Goal: Download file/media

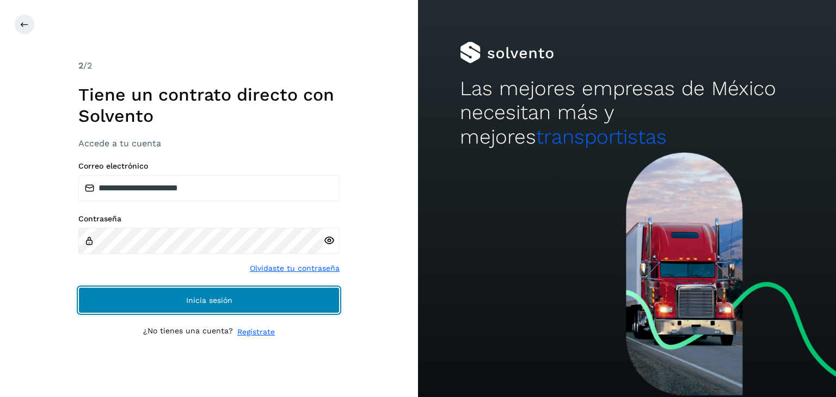
click at [213, 303] on span "Inicia sesión" at bounding box center [209, 301] width 46 height 8
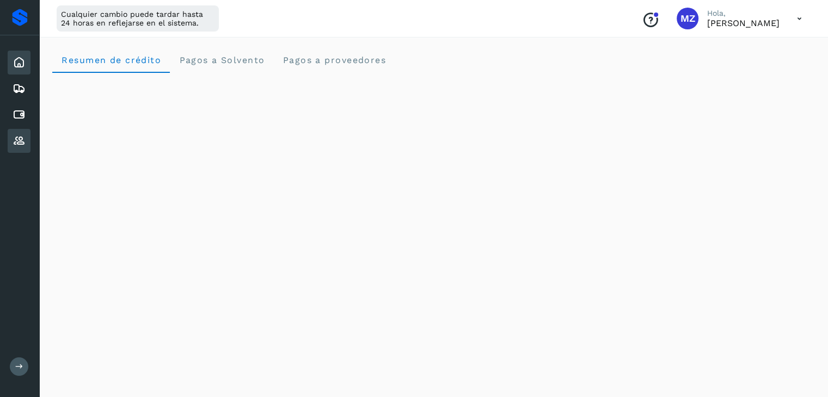
click at [25, 143] on icon at bounding box center [19, 140] width 13 height 13
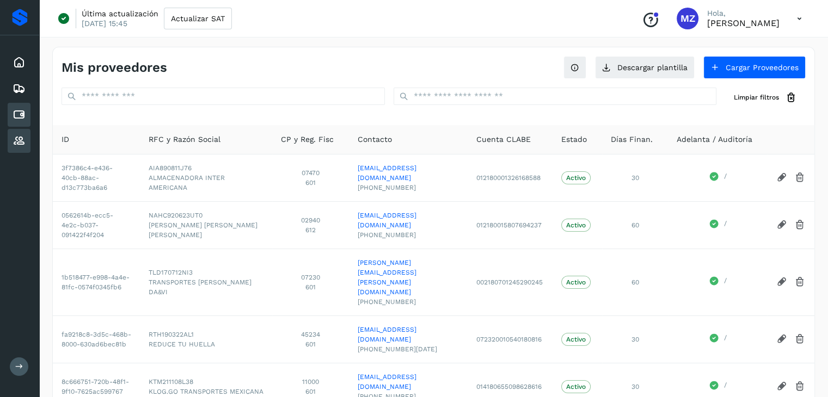
click at [22, 118] on icon at bounding box center [19, 114] width 13 height 13
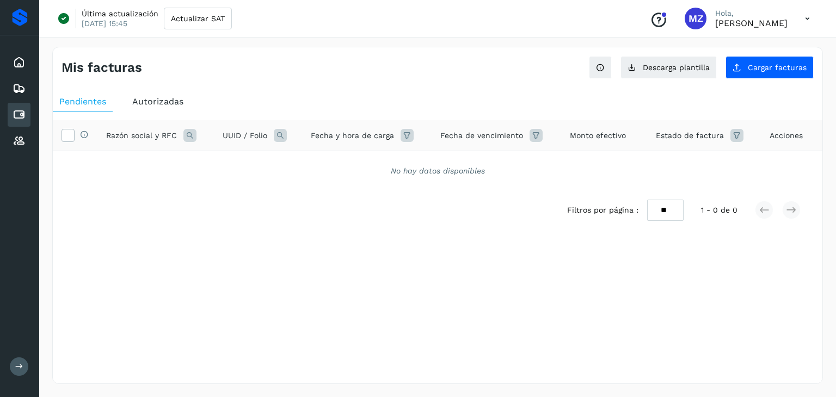
click at [145, 107] on div "Autorizadas" at bounding box center [158, 102] width 64 height 20
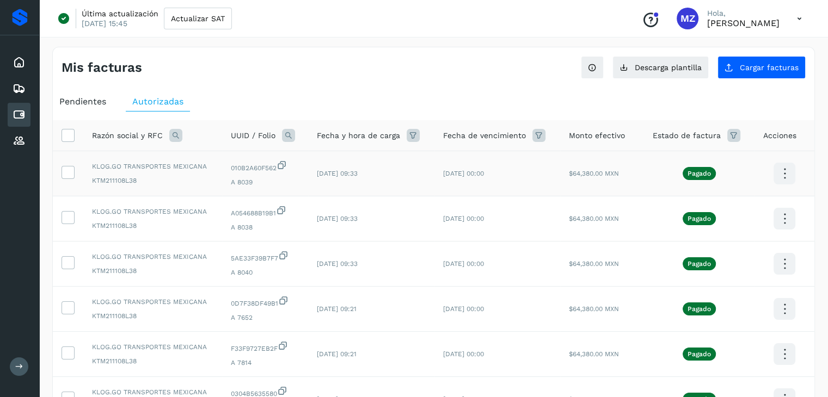
click at [76, 170] on td at bounding box center [68, 173] width 30 height 45
click at [73, 171] on label at bounding box center [67, 172] width 13 height 13
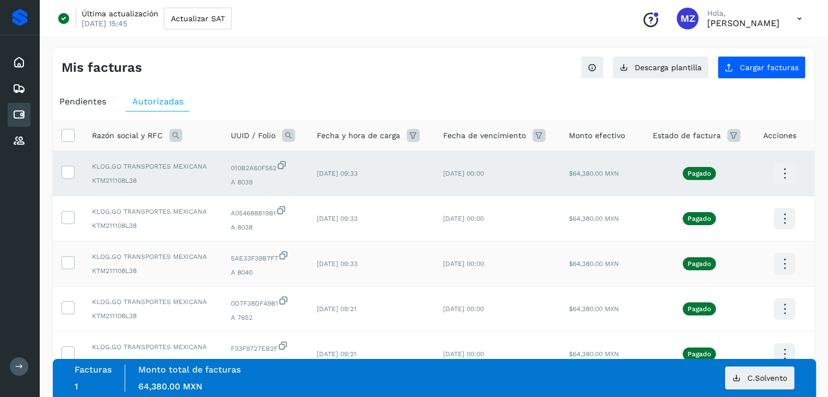
drag, startPoint x: 72, startPoint y: 218, endPoint x: 73, endPoint y: 253, distance: 35.4
click at [72, 221] on icon at bounding box center [67, 216] width 11 height 11
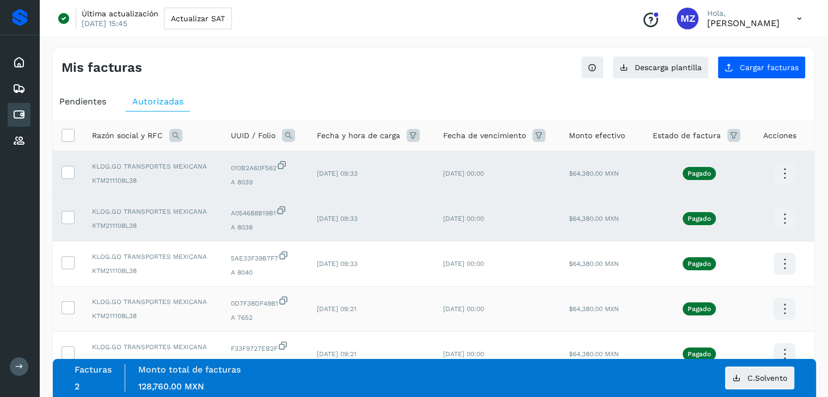
drag, startPoint x: 73, startPoint y: 260, endPoint x: 83, endPoint y: 294, distance: 35.0
click at [74, 266] on label at bounding box center [67, 262] width 13 height 13
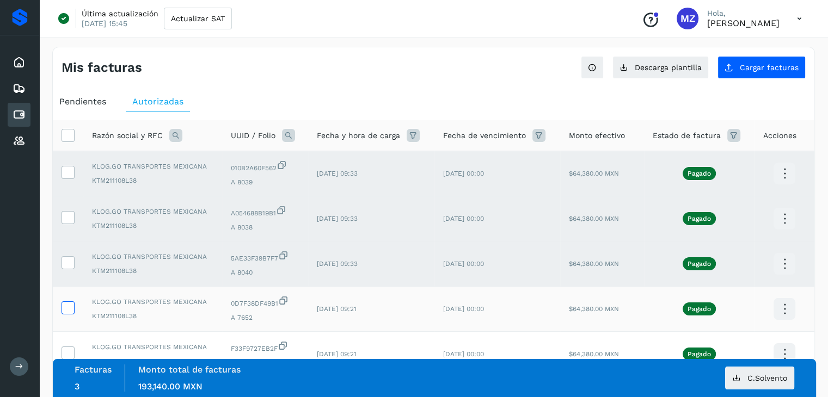
click at [67, 307] on icon at bounding box center [67, 307] width 11 height 11
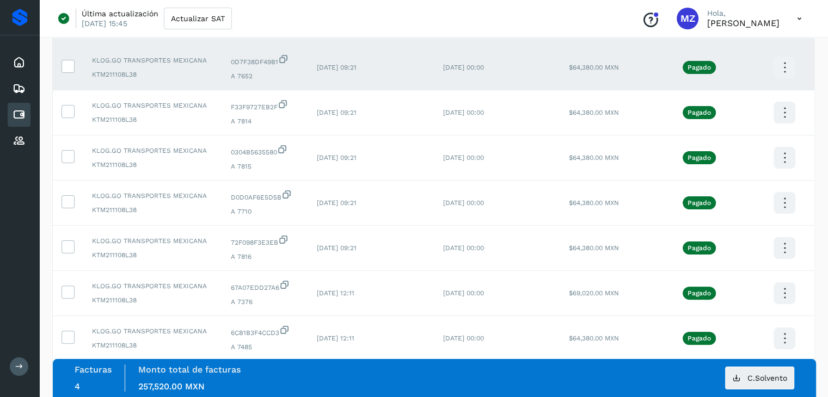
scroll to position [242, 0]
click at [61, 107] on td at bounding box center [68, 112] width 30 height 45
click at [64, 109] on icon at bounding box center [67, 110] width 11 height 11
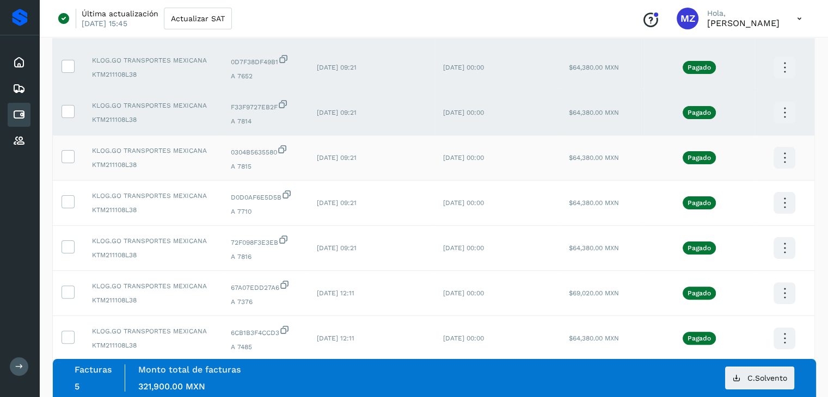
drag, startPoint x: 65, startPoint y: 154, endPoint x: 71, endPoint y: 166, distance: 13.4
click at [66, 156] on icon at bounding box center [67, 155] width 11 height 11
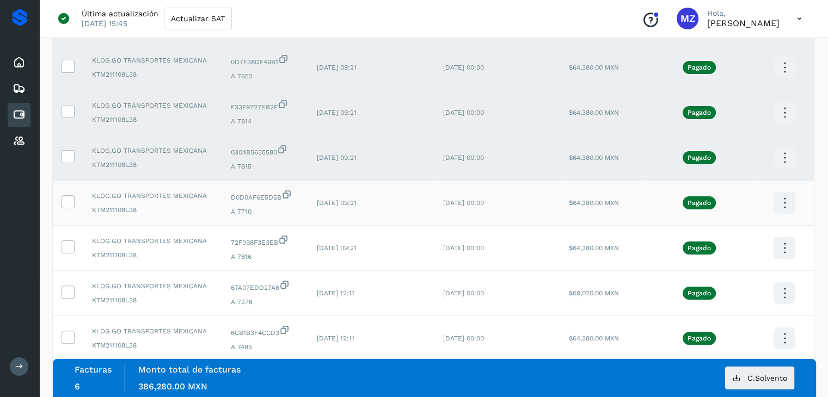
drag, startPoint x: 67, startPoint y: 202, endPoint x: 73, endPoint y: 218, distance: 16.9
click at [70, 204] on icon at bounding box center [67, 200] width 11 height 11
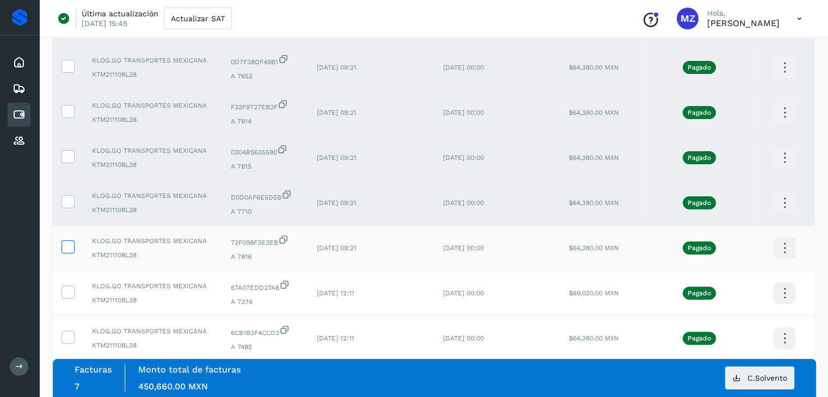
click at [69, 251] on icon at bounding box center [67, 246] width 11 height 11
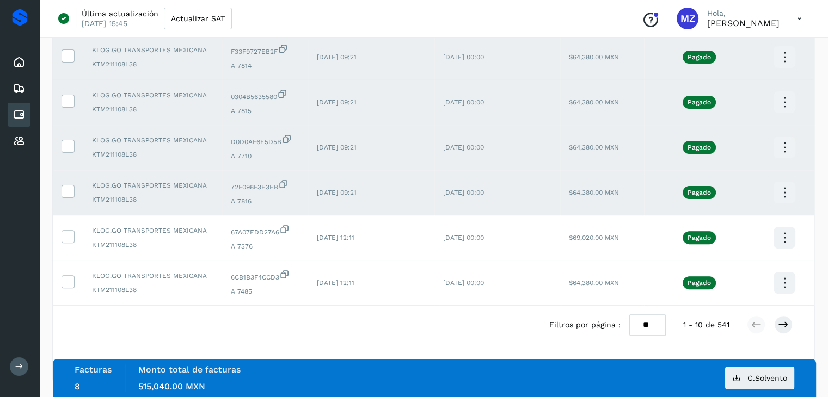
scroll to position [298, 0]
click at [778, 189] on icon at bounding box center [784, 193] width 26 height 26
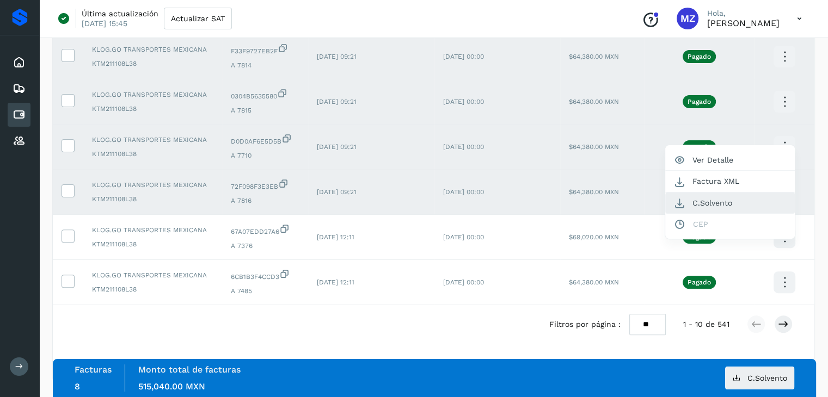
click at [717, 198] on button "C.Solvento" at bounding box center [730, 203] width 130 height 21
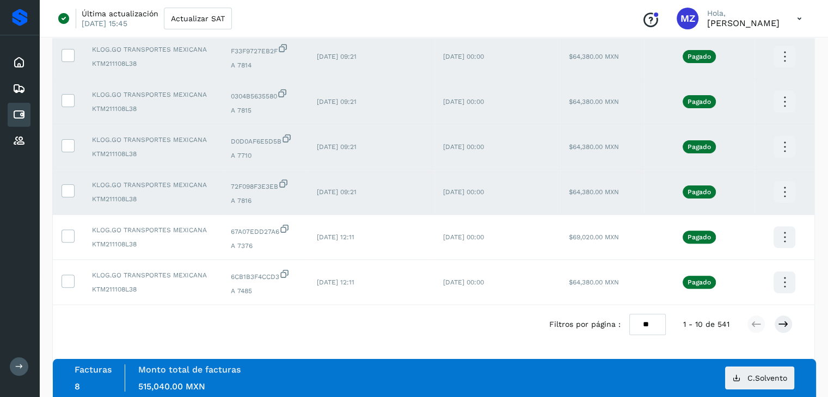
click at [60, 190] on td at bounding box center [68, 192] width 30 height 45
click at [70, 188] on icon at bounding box center [67, 189] width 11 height 11
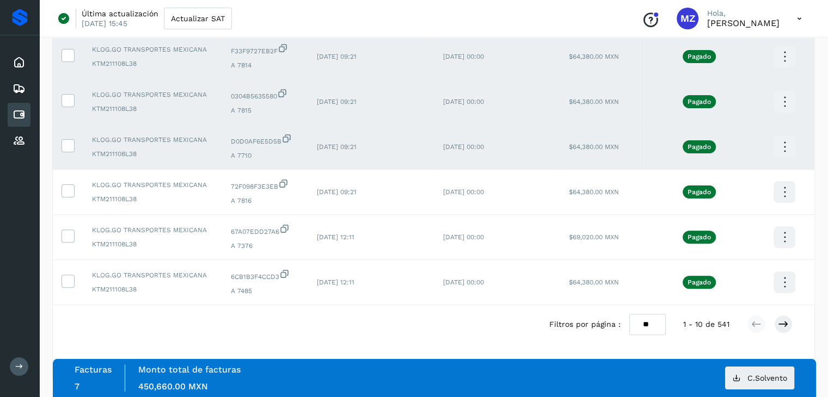
click at [790, 142] on icon at bounding box center [784, 147] width 26 height 26
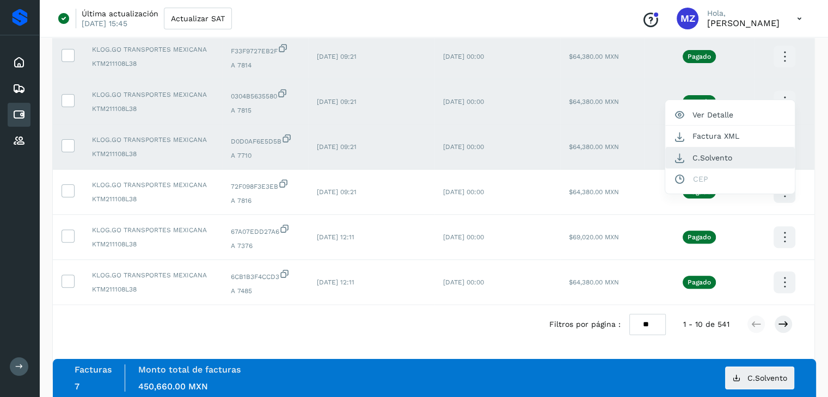
click at [740, 157] on button "C.Solvento" at bounding box center [730, 157] width 130 height 21
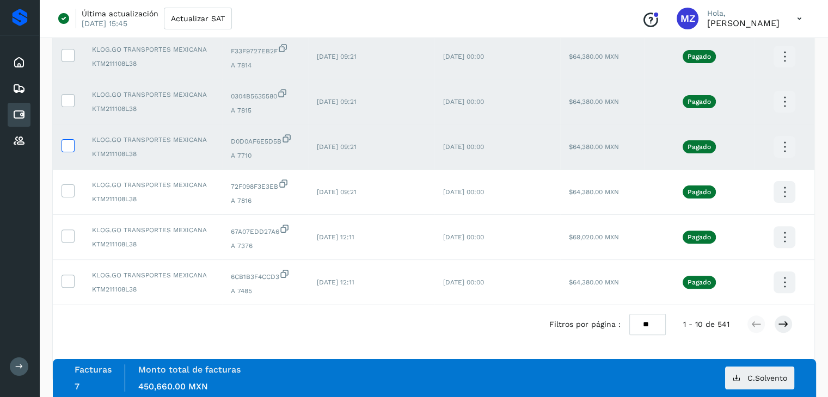
click at [69, 143] on icon at bounding box center [67, 144] width 11 height 11
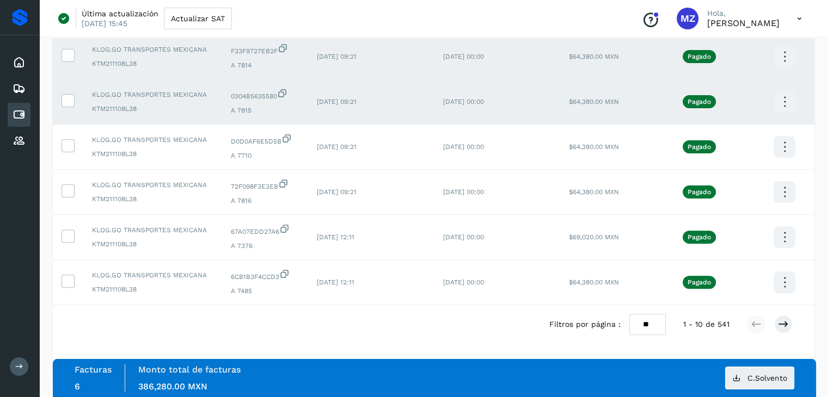
click at [780, 104] on icon at bounding box center [784, 102] width 26 height 26
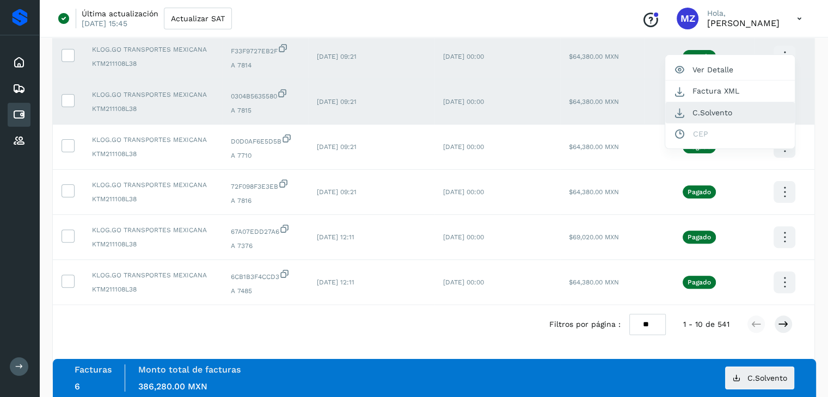
click at [766, 108] on button "C.Solvento" at bounding box center [730, 112] width 130 height 21
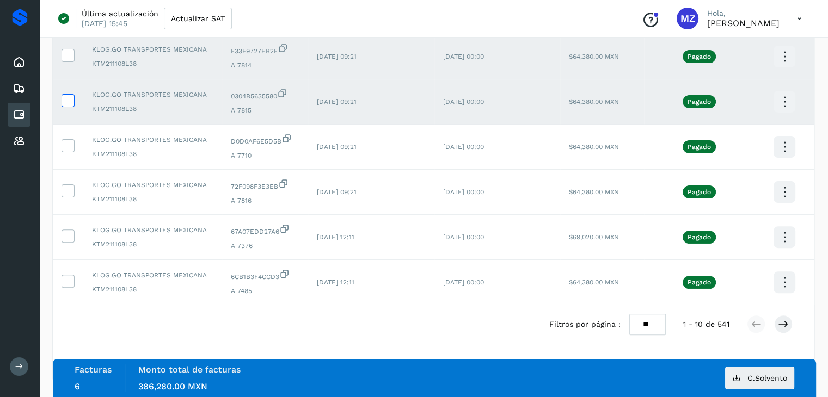
click at [66, 101] on icon at bounding box center [67, 99] width 11 height 11
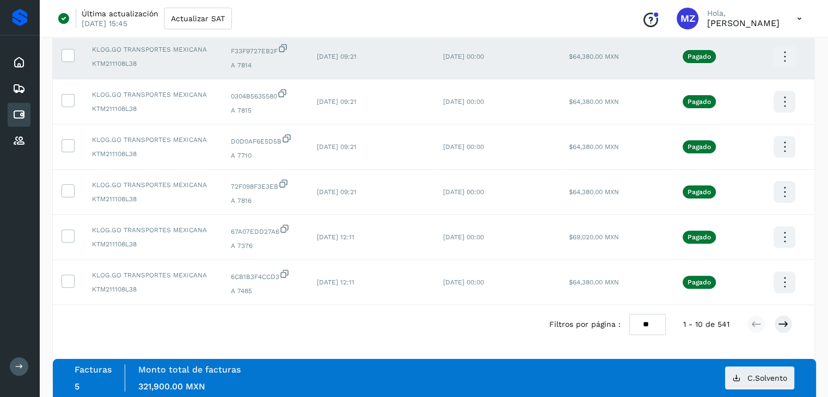
click at [790, 61] on icon at bounding box center [784, 57] width 26 height 26
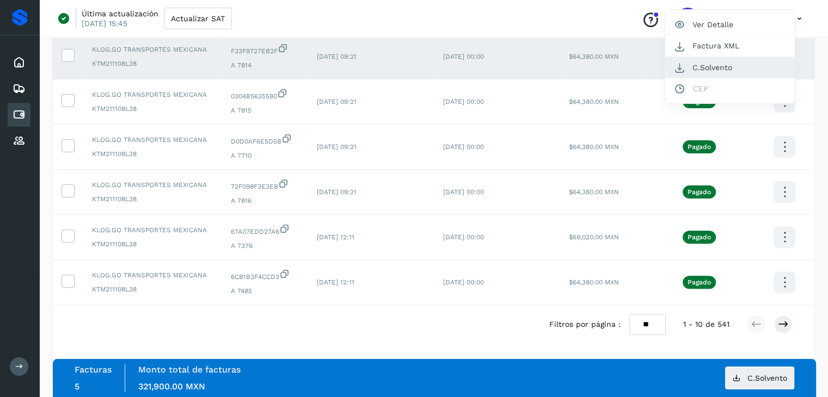
click at [750, 68] on button "C.Solvento" at bounding box center [730, 67] width 130 height 21
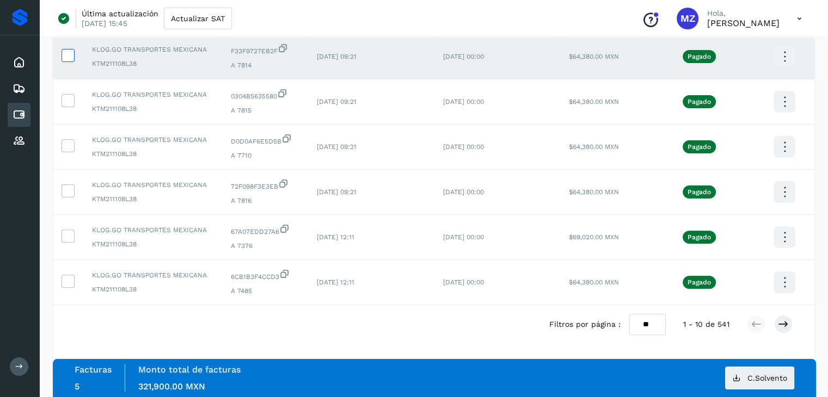
click at [68, 53] on icon at bounding box center [67, 54] width 11 height 11
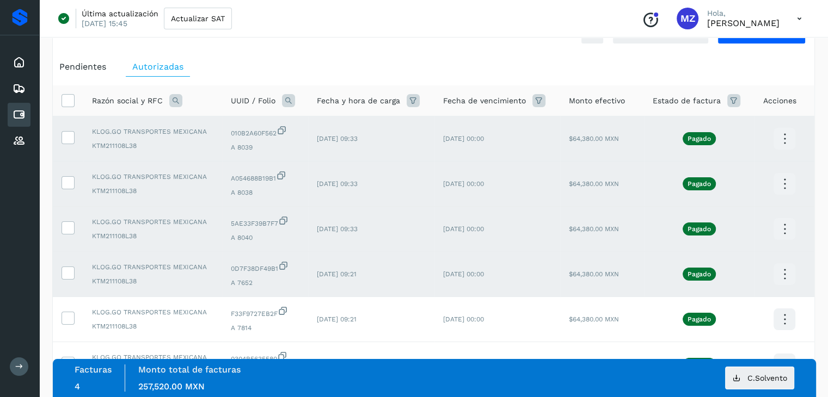
scroll to position [33, 0]
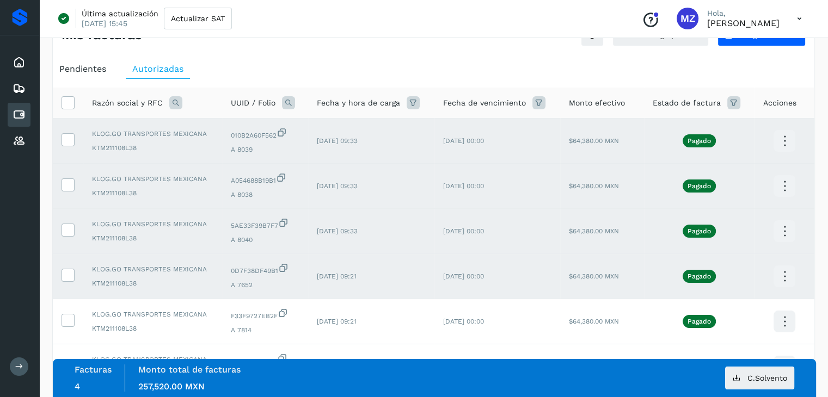
click at [786, 275] on icon at bounding box center [784, 277] width 26 height 26
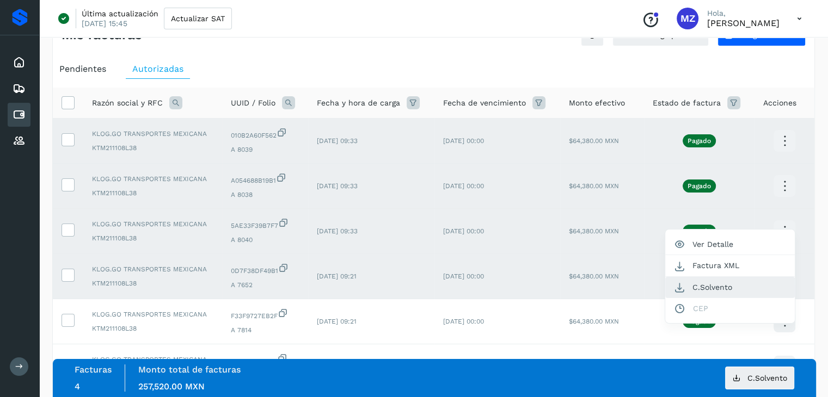
click at [737, 293] on button "C.Solvento" at bounding box center [730, 287] width 130 height 21
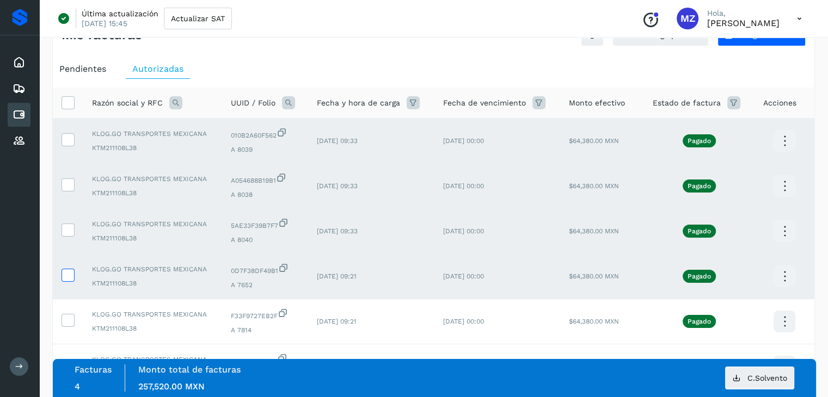
click at [71, 276] on icon at bounding box center [67, 274] width 11 height 11
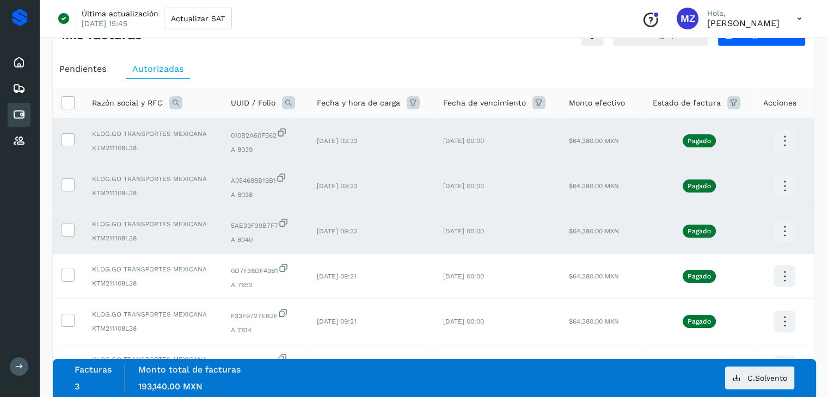
click at [788, 236] on icon at bounding box center [784, 232] width 26 height 26
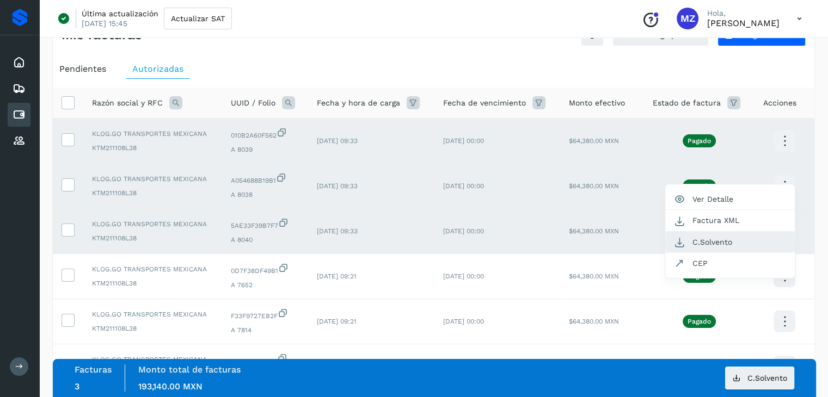
click at [725, 243] on button "C.Solvento" at bounding box center [730, 242] width 130 height 21
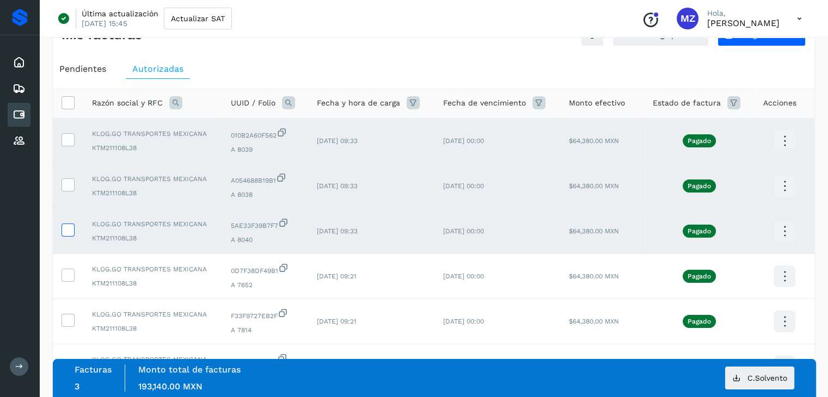
click at [66, 224] on label at bounding box center [67, 230] width 13 height 13
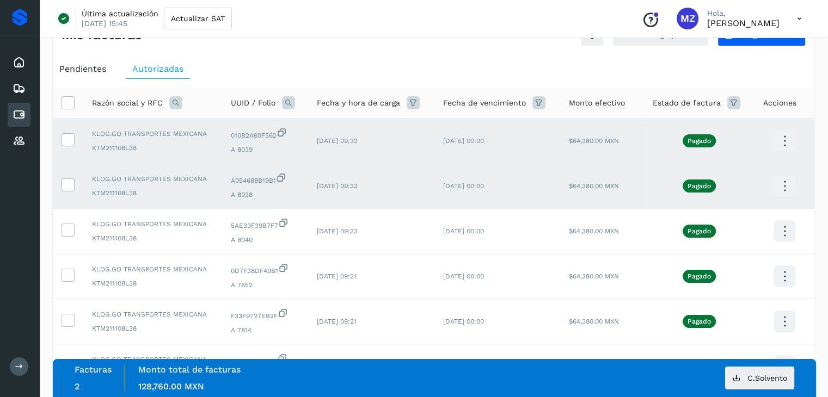
click at [788, 183] on icon at bounding box center [784, 187] width 26 height 26
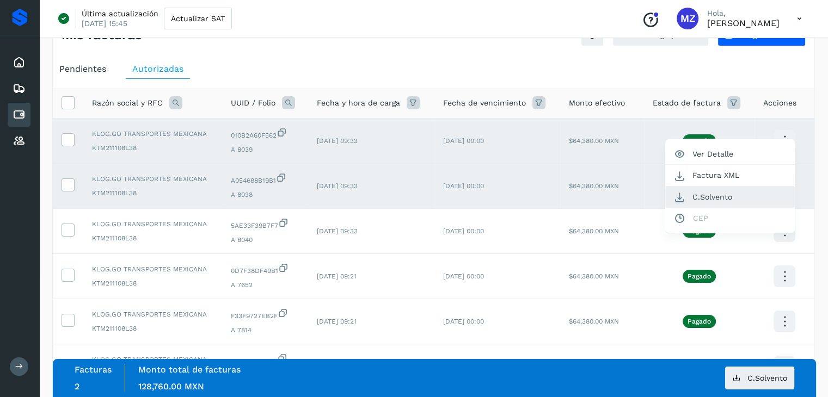
click at [697, 195] on button "C.Solvento" at bounding box center [730, 197] width 130 height 21
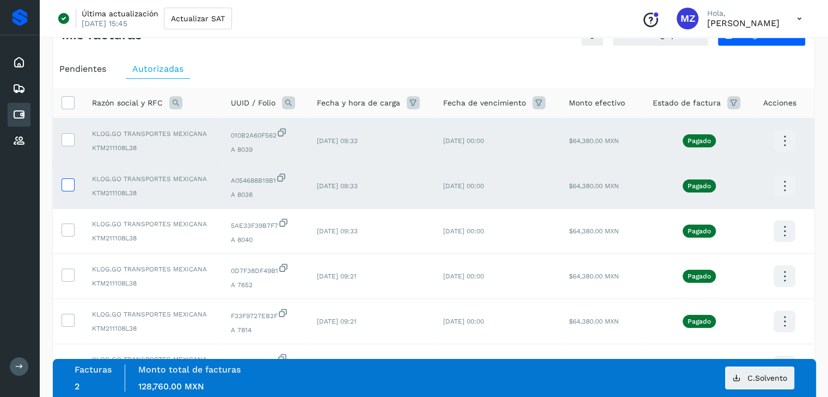
click at [70, 187] on icon at bounding box center [67, 184] width 11 height 11
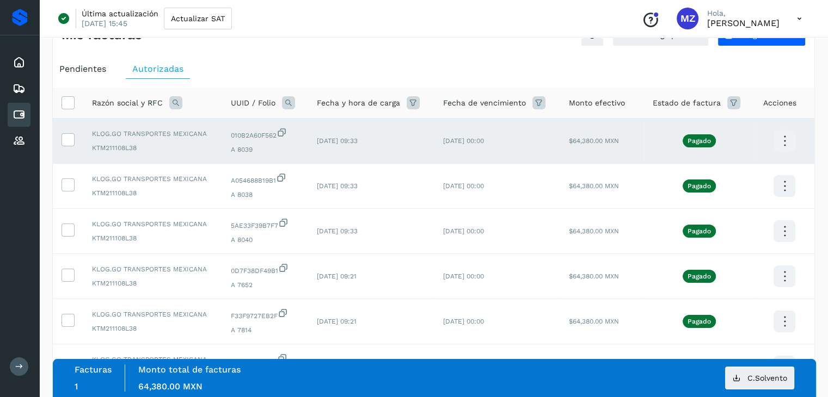
click at [786, 140] on icon at bounding box center [784, 141] width 26 height 26
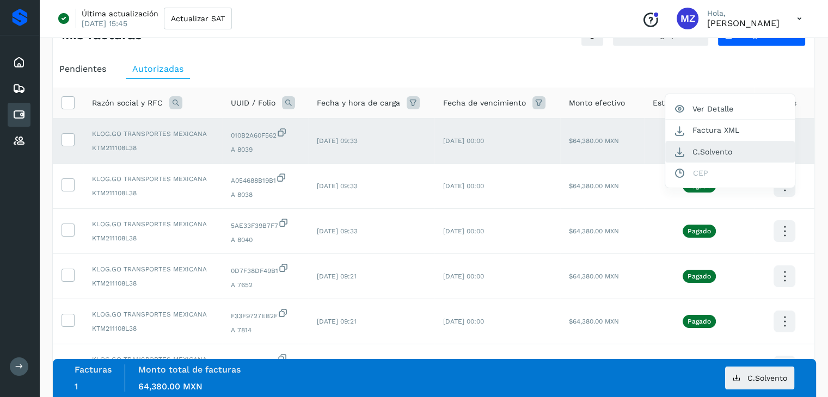
click at [749, 151] on button "C.Solvento" at bounding box center [730, 151] width 130 height 21
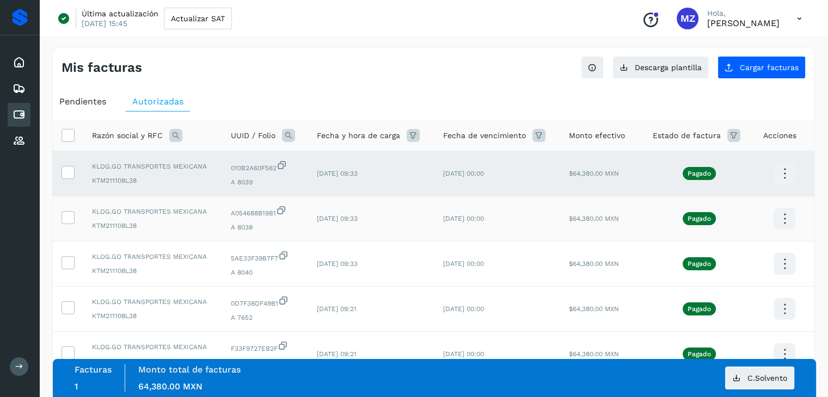
scroll to position [0, 0]
click at [69, 172] on icon at bounding box center [67, 171] width 11 height 11
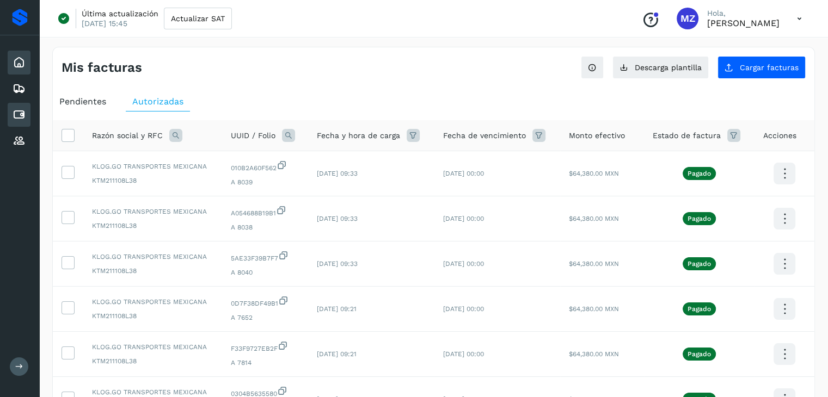
click at [27, 67] on div "Inicio" at bounding box center [19, 63] width 23 height 24
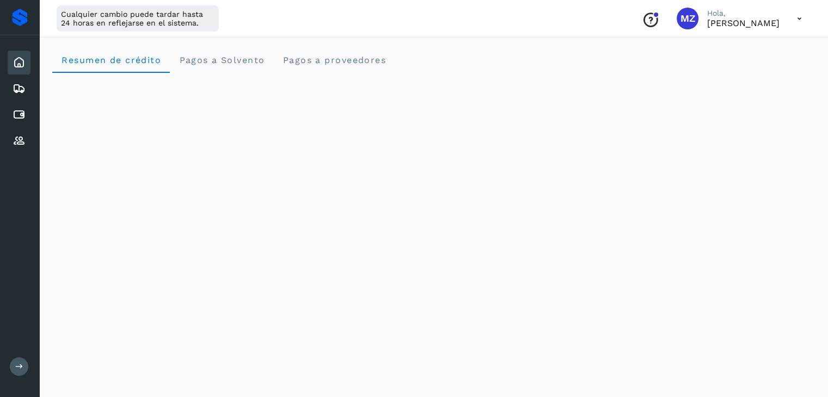
click at [796, 18] on icon at bounding box center [799, 19] width 22 height 22
click at [741, 72] on div "Cerrar sesión" at bounding box center [745, 70] width 130 height 21
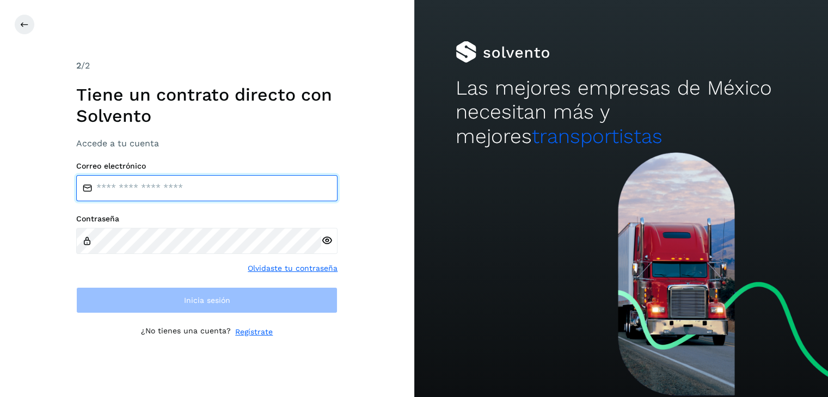
type input "**********"
